Goal: Task Accomplishment & Management: Manage account settings

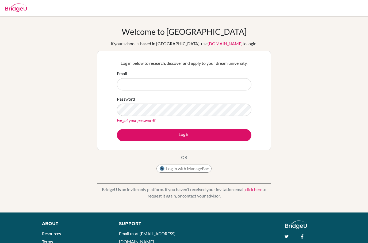
click at [257, 191] on link "click here" at bounding box center [253, 189] width 17 height 5
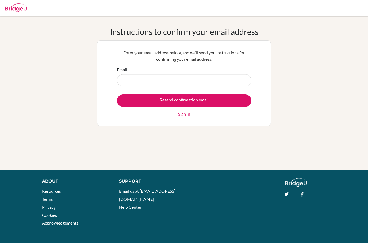
click at [177, 81] on input "Email" at bounding box center [184, 80] width 134 height 12
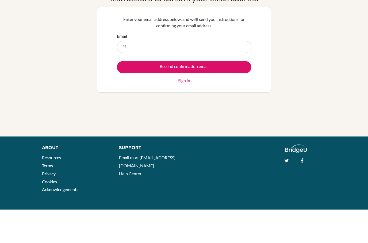
type input "240175@ucis.ac.th"
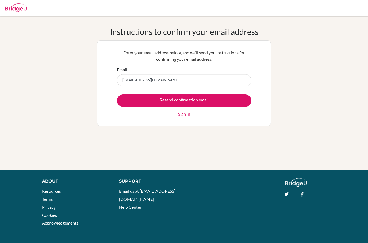
click at [214, 98] on input "Resend confirmation email" at bounding box center [184, 100] width 134 height 12
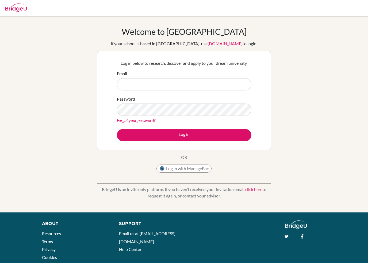
click at [134, 84] on input "Email" at bounding box center [184, 84] width 134 height 12
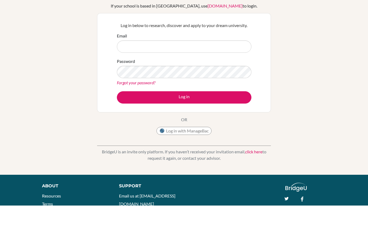
click at [321, 47] on div "Welcome to BridgeU If your school is based in China, use app.bridge-u.com.cn to…" at bounding box center [184, 114] width 368 height 175
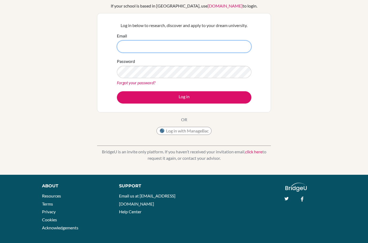
click at [227, 40] on input "Email" at bounding box center [184, 46] width 134 height 12
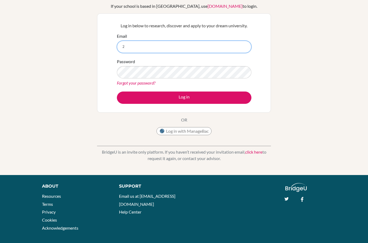
type input "[EMAIL_ADDRESS][DOMAIN_NAME]"
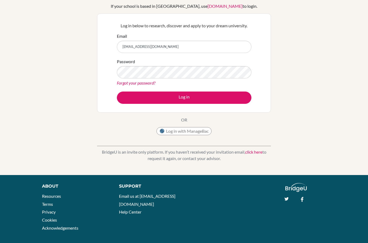
scroll to position [38, 0]
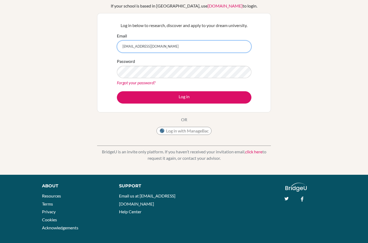
click at [159, 48] on input "[EMAIL_ADDRESS][DOMAIN_NAME]" at bounding box center [184, 46] width 134 height 12
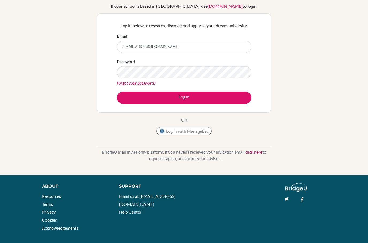
click at [343, 68] on div "Welcome to BridgeU If your school is based in China, use app.bridge-u.com.cn to…" at bounding box center [184, 76] width 368 height 175
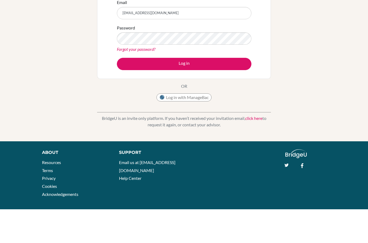
click at [213, 91] on button "Log in" at bounding box center [184, 97] width 134 height 12
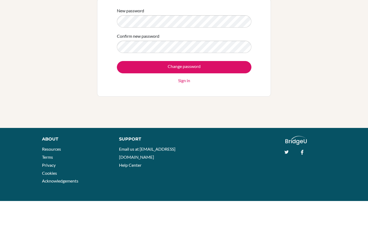
click at [209, 103] on input "Change password" at bounding box center [184, 109] width 134 height 12
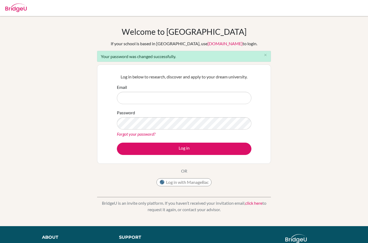
click at [204, 99] on input "Email" at bounding box center [184, 98] width 134 height 12
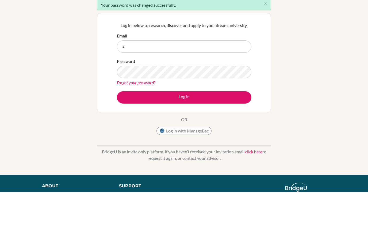
type input "[EMAIL_ADDRESS][DOMAIN_NAME]"
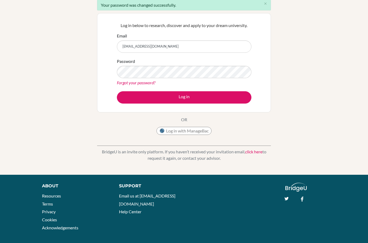
click at [165, 177] on footer "About Resources Terms Privacy Cookies Acknowledgements Support Email us at [EMA…" at bounding box center [184, 211] width 368 height 73
click at [183, 44] on input "[EMAIL_ADDRESS][DOMAIN_NAME]" at bounding box center [184, 46] width 134 height 12
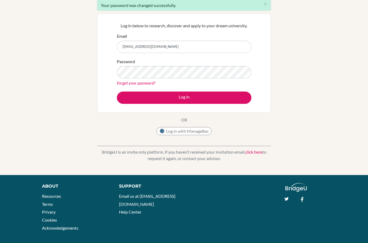
click at [150, 82] on link "Forgot your password?" at bounding box center [136, 82] width 38 height 5
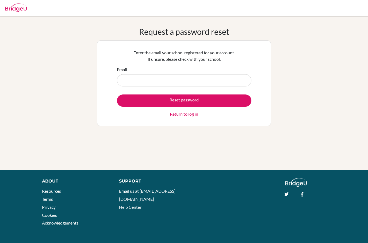
click at [159, 82] on input "Email" at bounding box center [184, 80] width 134 height 12
